Goal: Task Accomplishment & Management: Manage account settings

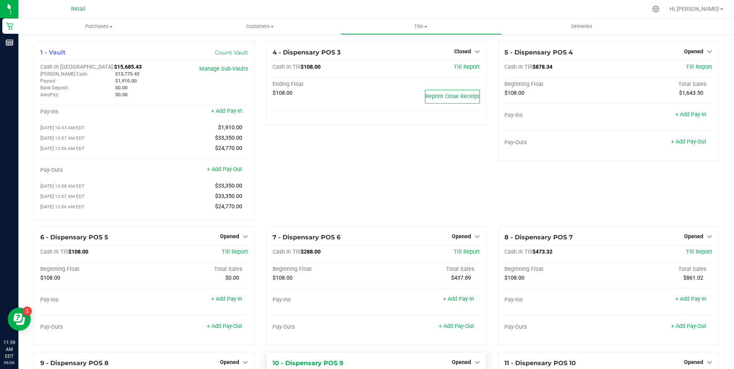
scroll to position [192, 0]
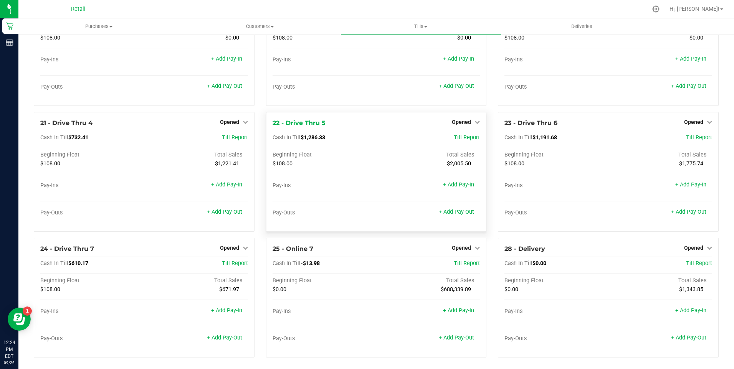
scroll to position [760, 0]
